Goal: Navigation & Orientation: Find specific page/section

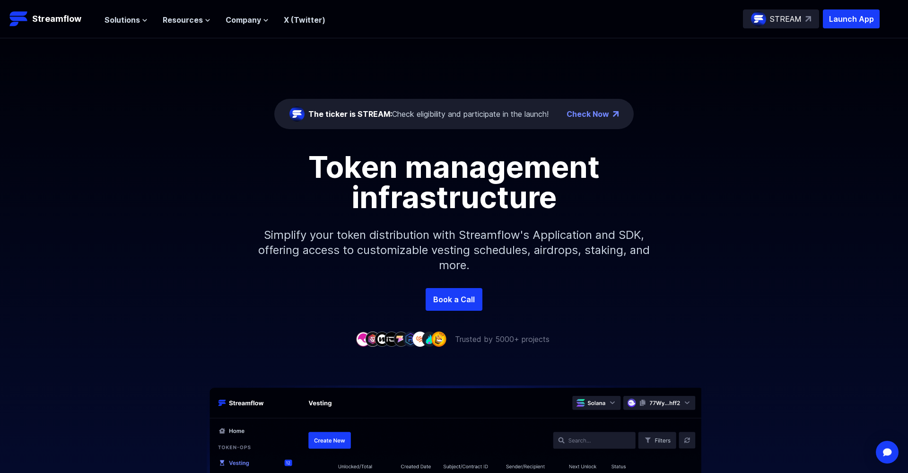
click at [799, 22] on p "STREAM" at bounding box center [786, 18] width 32 height 11
click at [80, 21] on p "Streamflow" at bounding box center [56, 18] width 49 height 13
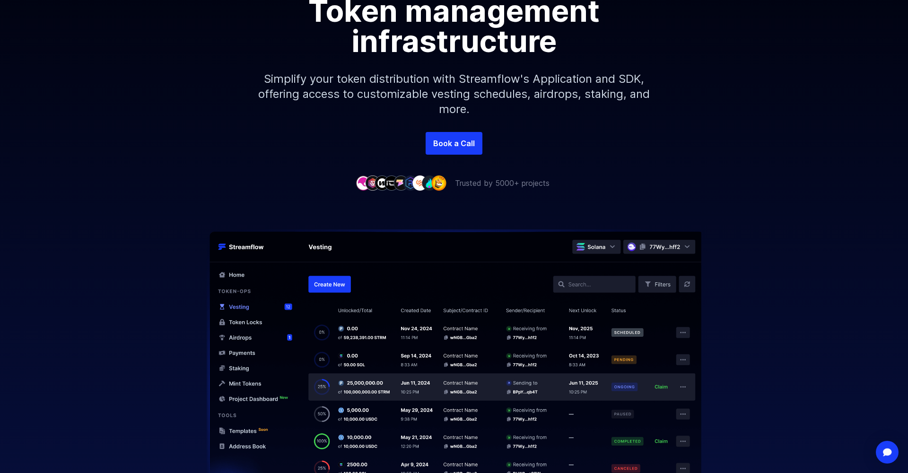
scroll to position [156, 0]
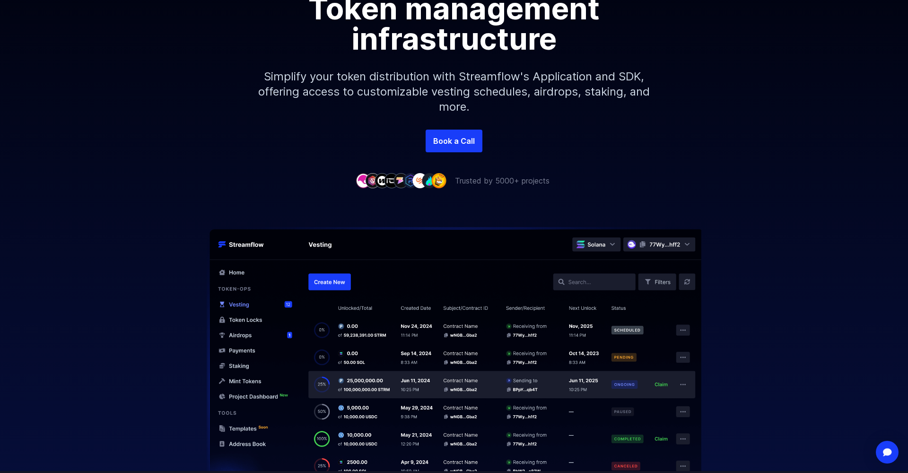
click at [322, 284] on img at bounding box center [453, 349] width 605 height 244
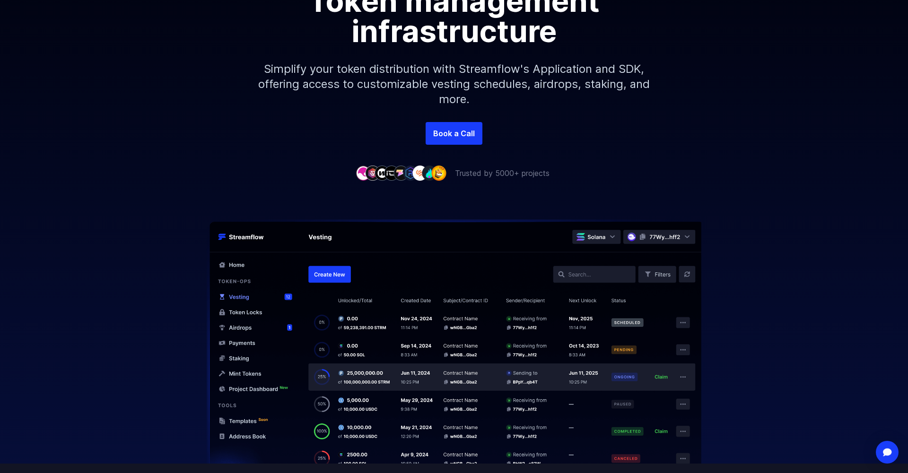
click at [336, 275] on img at bounding box center [453, 341] width 605 height 244
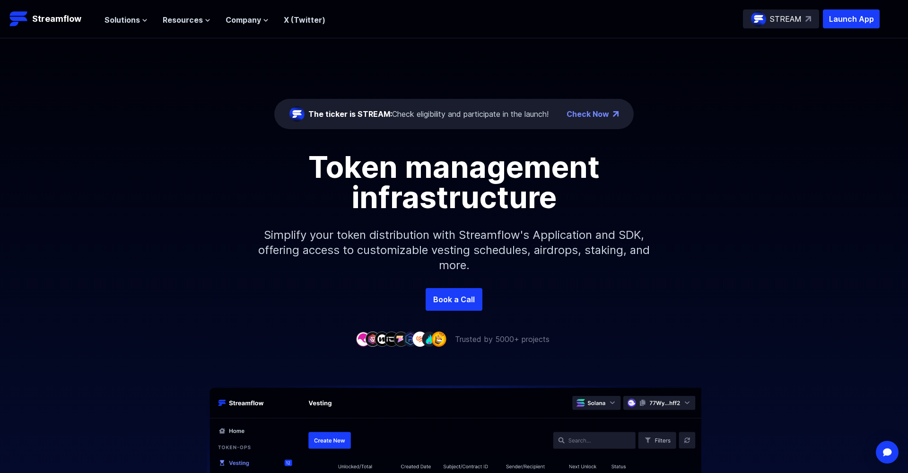
scroll to position [0, 0]
click at [132, 23] on span "Solutions" at bounding box center [121, 19] width 35 height 11
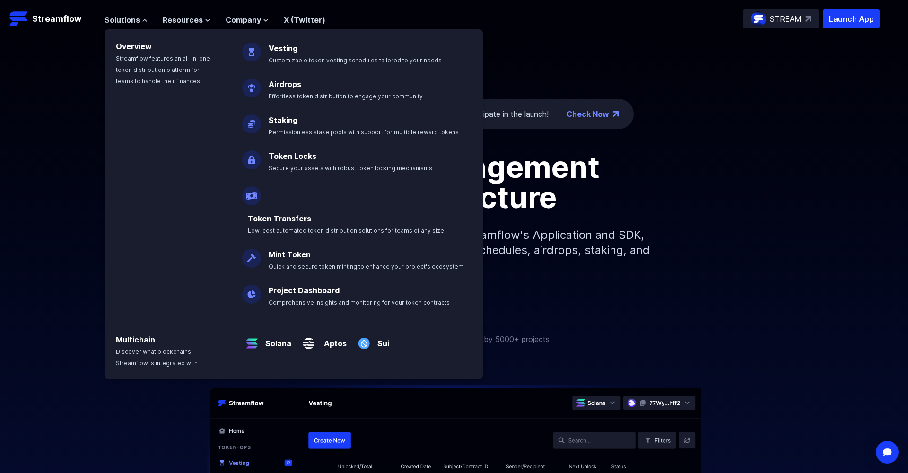
click at [287, 286] on link "Project Dashboard" at bounding box center [304, 290] width 71 height 9
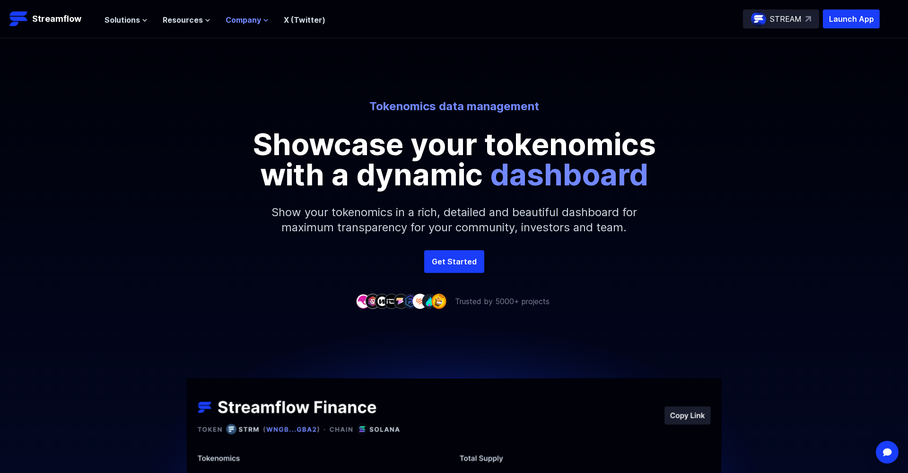
click at [253, 24] on span "Company" at bounding box center [243, 19] width 35 height 11
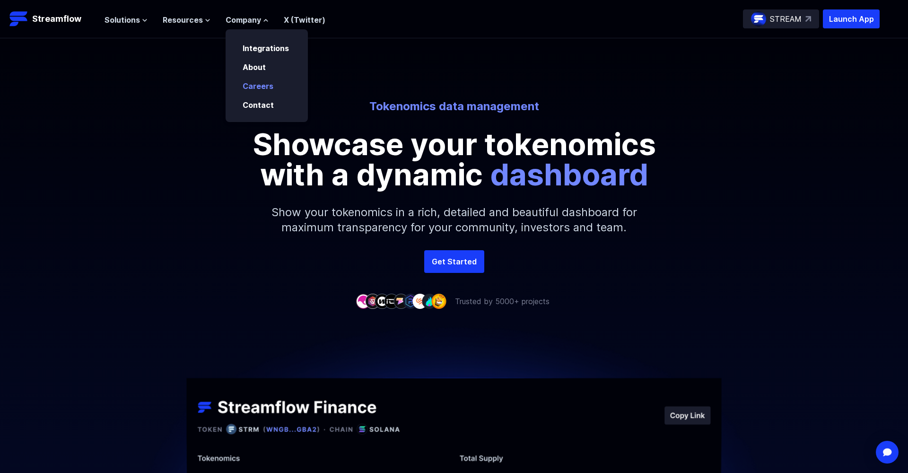
click at [255, 91] on p "Careers" at bounding box center [264, 85] width 55 height 11
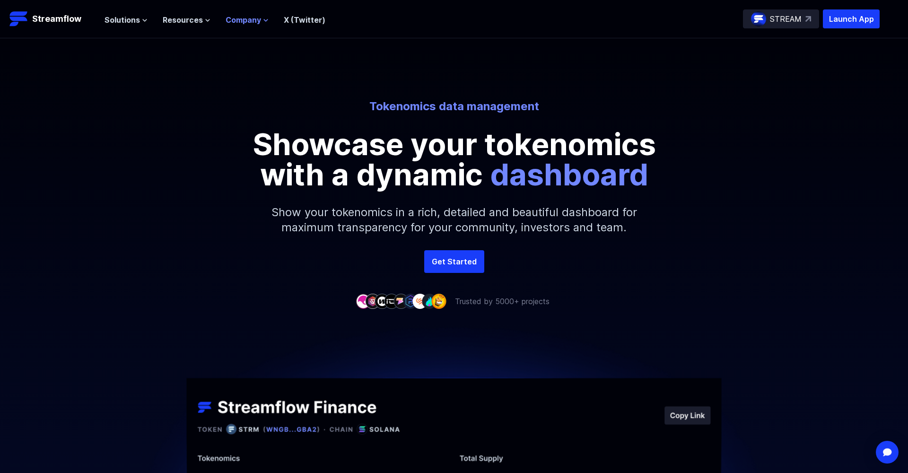
click at [245, 22] on span "Company" at bounding box center [243, 19] width 35 height 11
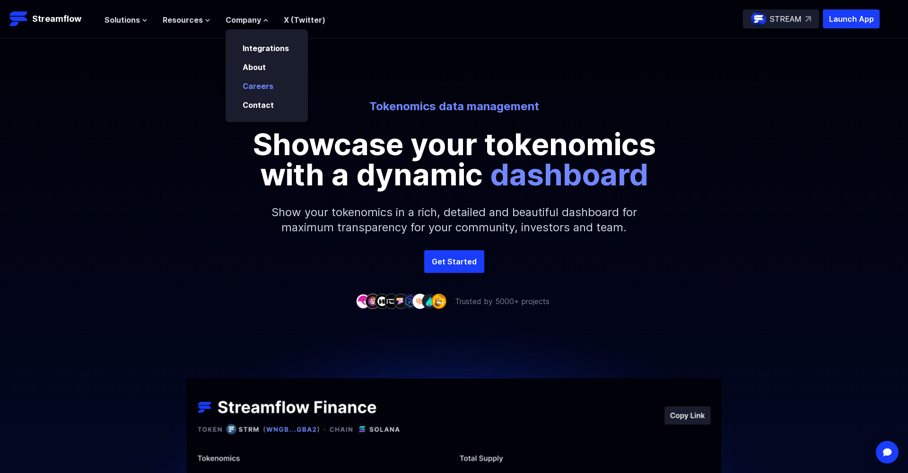
click at [247, 83] on link "Careers" at bounding box center [258, 85] width 31 height 9
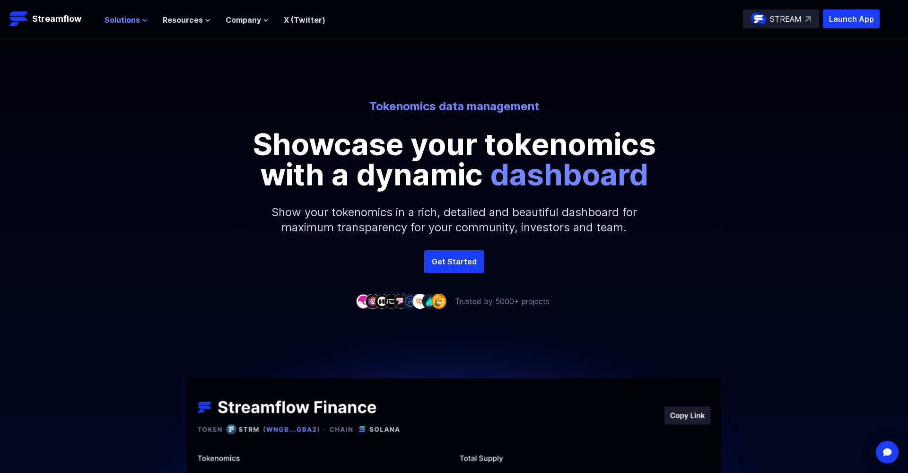
click at [147, 22] on icon at bounding box center [145, 20] width 6 height 6
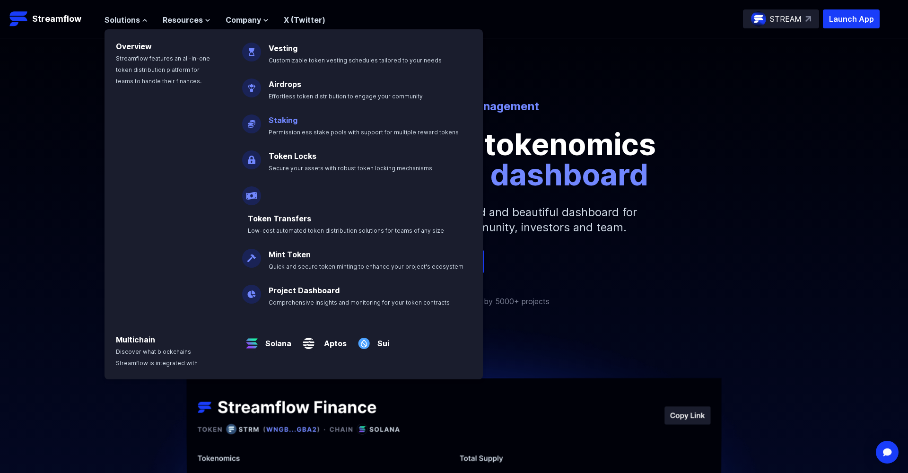
click at [292, 133] on span "Permissionless stake pools with support for multiple reward tokens" at bounding box center [364, 132] width 190 height 7
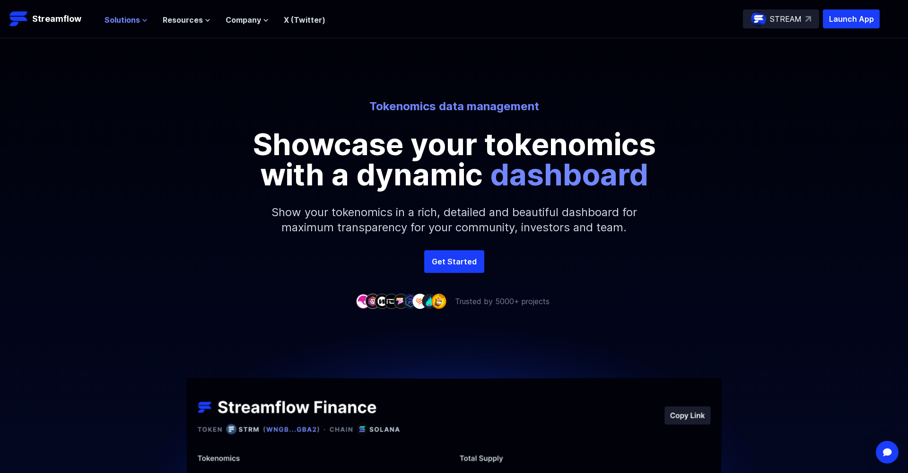
click at [127, 23] on span "Solutions" at bounding box center [121, 19] width 35 height 11
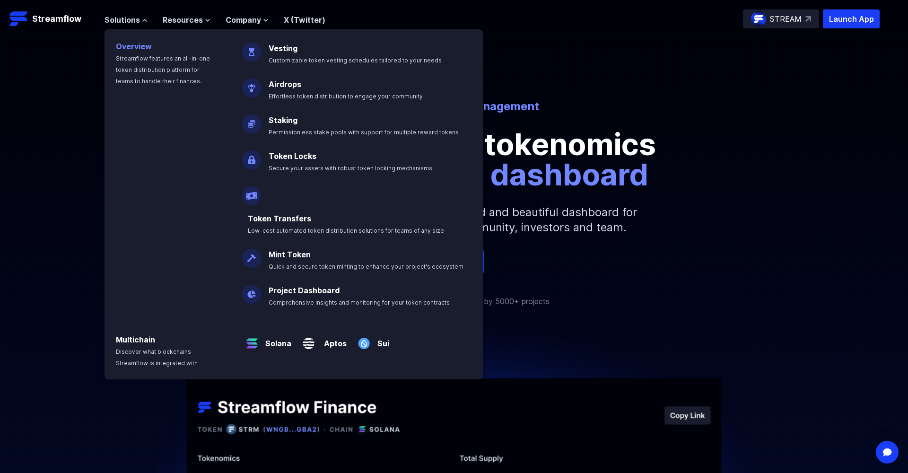
click at [123, 47] on link "Overview" at bounding box center [134, 46] width 36 height 9
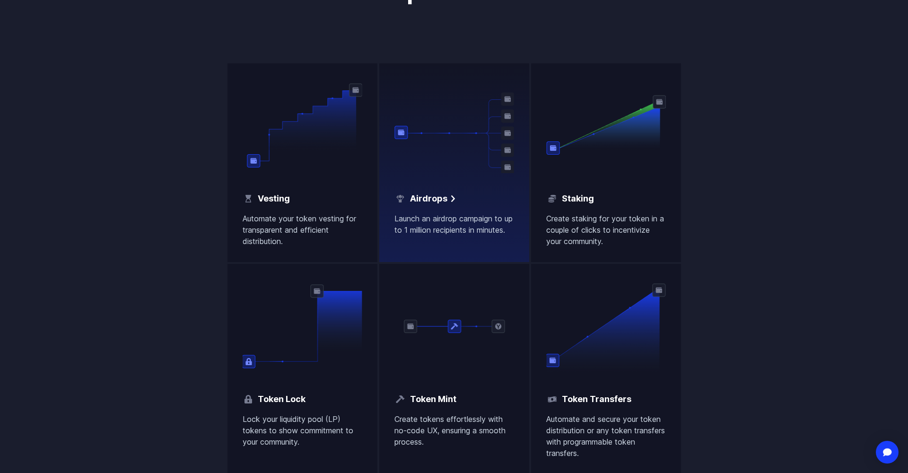
scroll to position [623, 0]
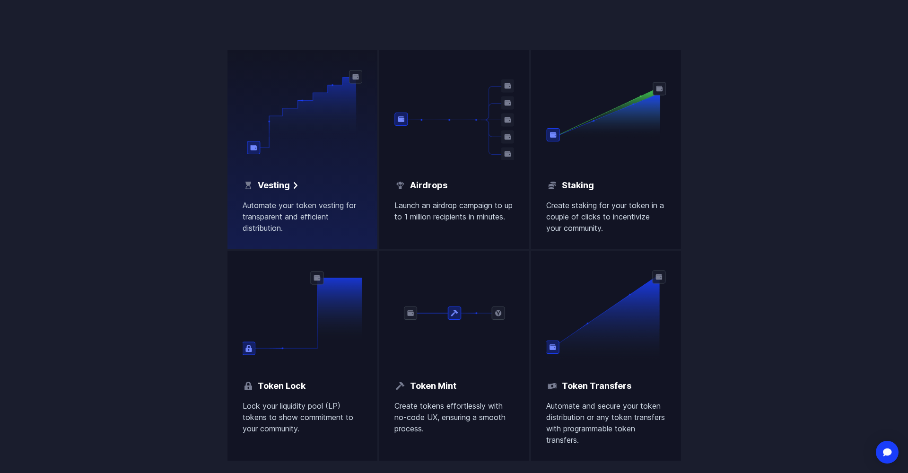
click at [300, 187] on div "Vesting" at bounding box center [303, 185] width 120 height 13
